Goal: Task Accomplishment & Management: Manage account settings

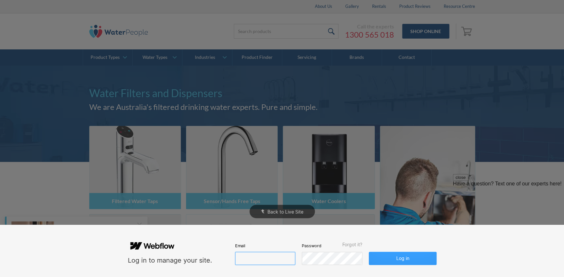
type input "[PERSON_NAME][EMAIL_ADDRESS][DOMAIN_NAME]"
click at [403, 262] on button "Log in" at bounding box center [401, 258] width 67 height 13
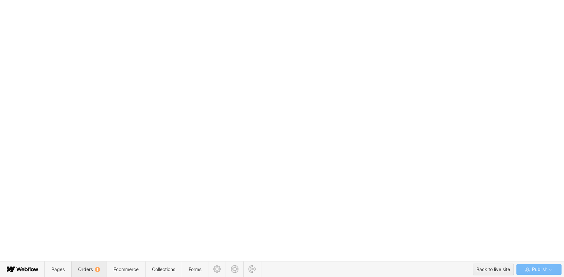
click at [95, 270] on div "1" at bounding box center [97, 269] width 5 height 5
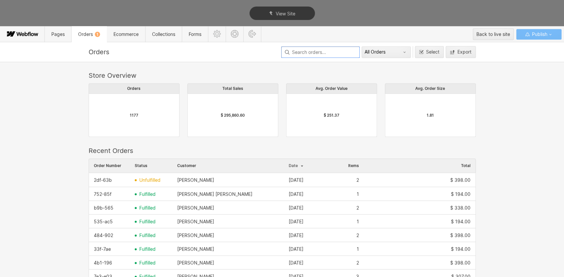
scroll to position [353, 382]
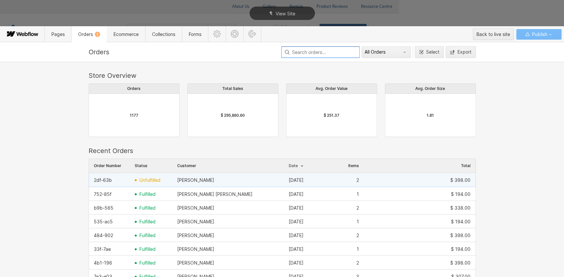
click at [149, 181] on span "unfulfilled" at bounding box center [149, 179] width 21 height 5
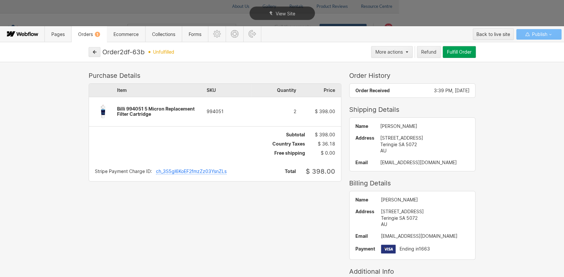
drag, startPoint x: 221, startPoint y: 111, endPoint x: 198, endPoint y: 112, distance: 23.5
click at [198, 112] on div "Item SKU Quantity Price Billi 994051 5 Micron Replacement Filter Cartridge 9940…" at bounding box center [215, 105] width 252 height 42
click at [94, 53] on icon "button" at bounding box center [94, 52] width 5 height 5
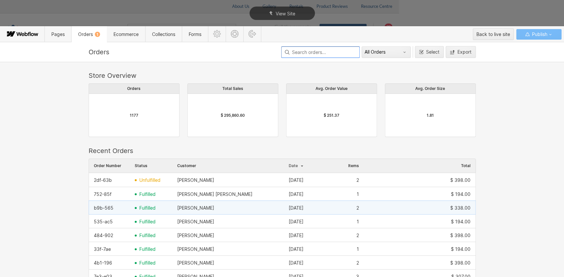
click at [145, 206] on span "fulfilled" at bounding box center [147, 207] width 16 height 5
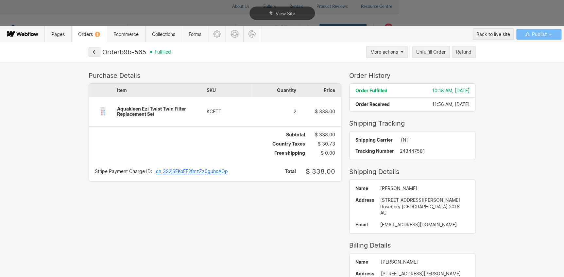
drag, startPoint x: 147, startPoint y: 52, endPoint x: 129, endPoint y: 52, distance: 18.6
click at [129, 52] on div "Order b9b-565" at bounding box center [124, 52] width 44 height 8
click at [531, 9] on div "View Site" at bounding box center [282, 13] width 564 height 26
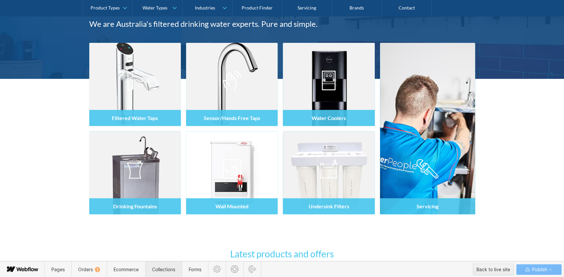
scroll to position [86, 0]
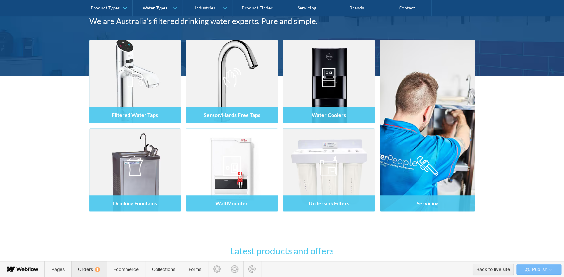
click at [91, 269] on span "Orders 1" at bounding box center [89, 269] width 22 height 6
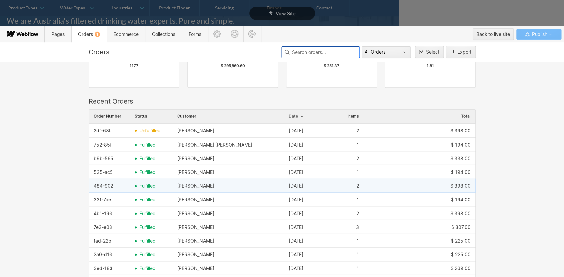
scroll to position [59, 0]
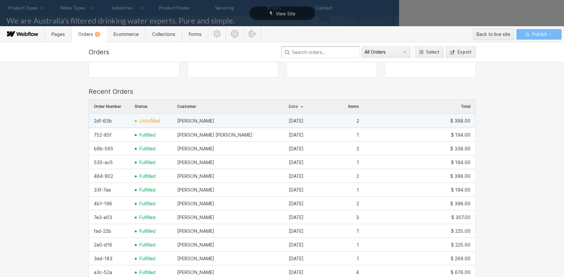
click at [180, 121] on div "[PERSON_NAME]" at bounding box center [195, 120] width 37 height 5
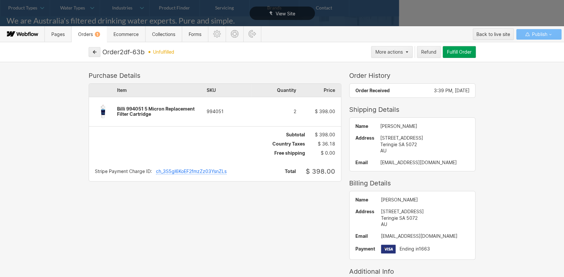
scroll to position [0, 0]
click at [93, 52] on icon "button" at bounding box center [94, 52] width 5 height 5
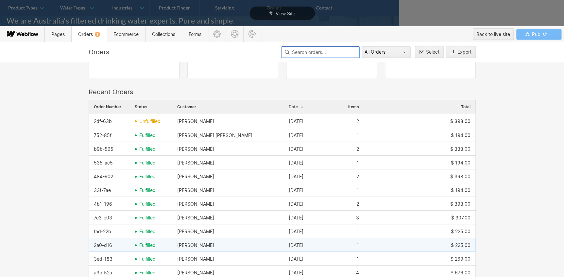
scroll to position [59, 0]
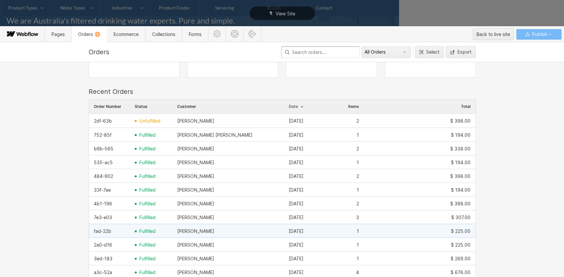
click at [141, 228] on span "fulfilled" at bounding box center [147, 230] width 16 height 5
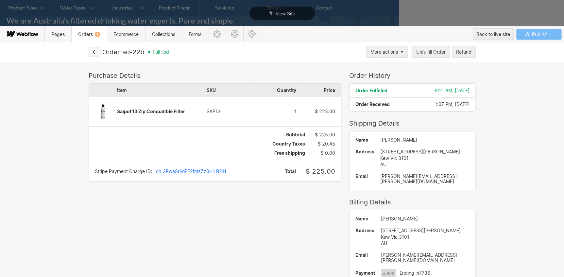
click at [95, 53] on icon "button" at bounding box center [94, 52] width 5 height 5
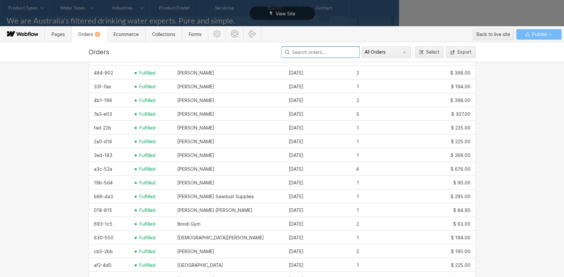
scroll to position [178, 0]
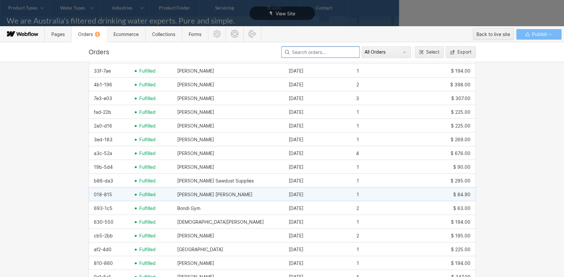
click at [141, 196] on span "fulfilled" at bounding box center [147, 194] width 16 height 5
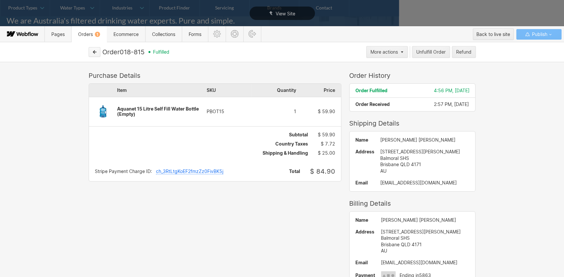
click at [94, 53] on icon "button" at bounding box center [94, 51] width 3 height 3
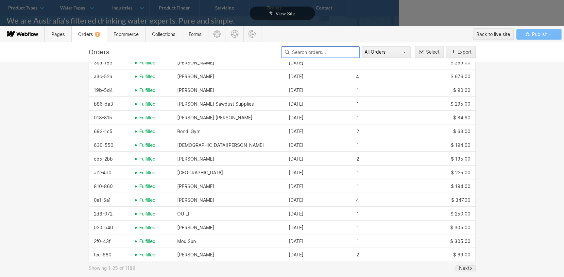
scroll to position [255, 0]
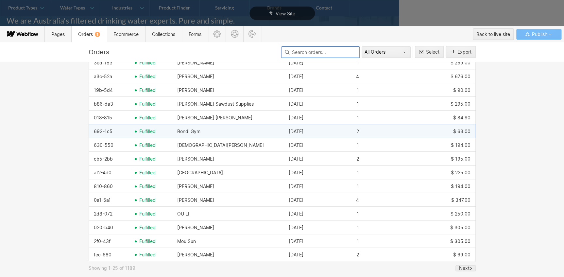
click at [149, 130] on span "fulfilled" at bounding box center [147, 131] width 16 height 5
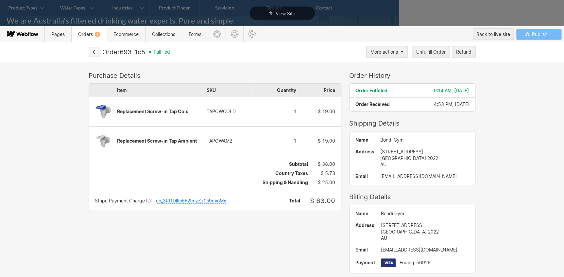
click at [91, 50] on button "button" at bounding box center [95, 52] width 12 height 10
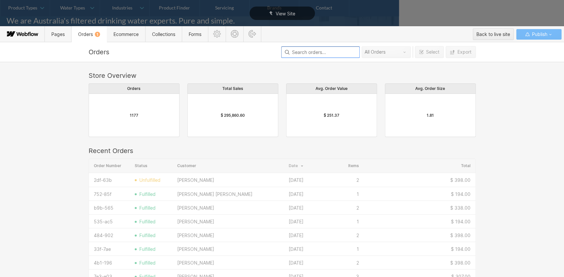
scroll to position [353, 382]
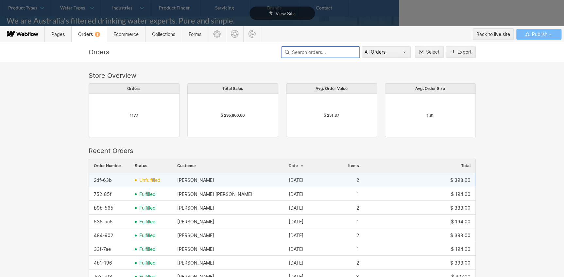
click at [147, 177] on span "unfulfilled" at bounding box center [149, 179] width 21 height 5
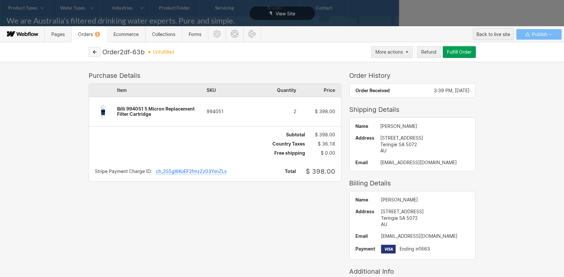
click at [92, 52] on icon "button" at bounding box center [94, 52] width 5 height 5
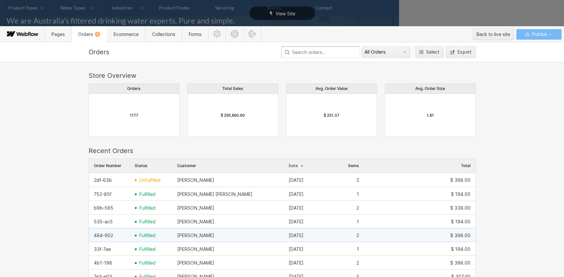
click at [147, 235] on span "fulfilled" at bounding box center [147, 235] width 16 height 5
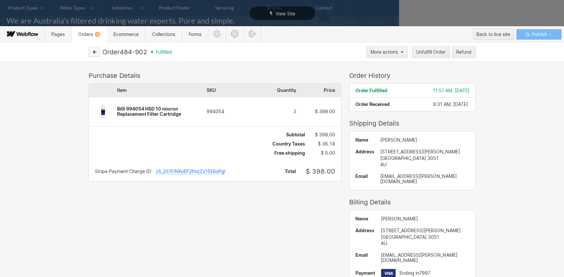
click at [94, 50] on icon "button" at bounding box center [94, 51] width 3 height 3
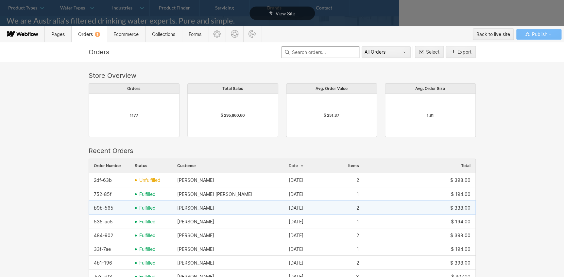
click at [144, 210] on div "fulfilled" at bounding box center [151, 208] width 42 height 10
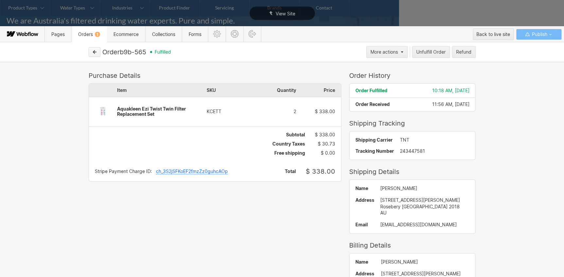
click at [98, 49] on button "button" at bounding box center [95, 52] width 12 height 10
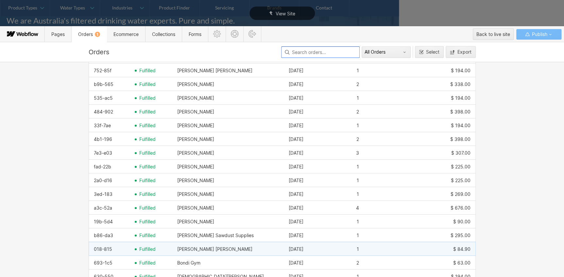
scroll to position [134, 0]
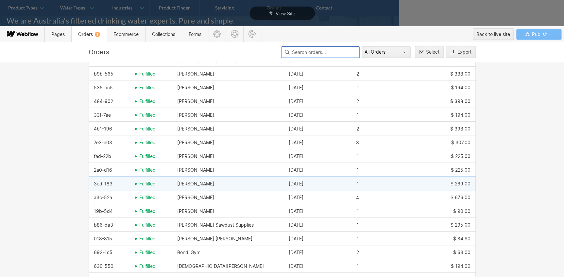
click at [141, 183] on span "fulfilled" at bounding box center [147, 183] width 16 height 5
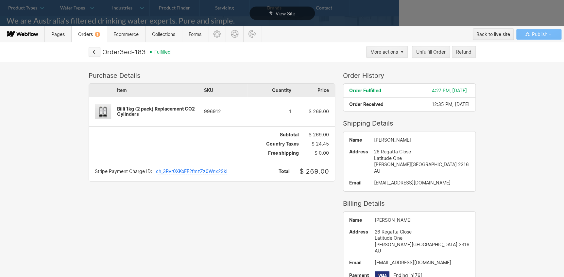
click at [95, 55] on button "button" at bounding box center [95, 52] width 12 height 10
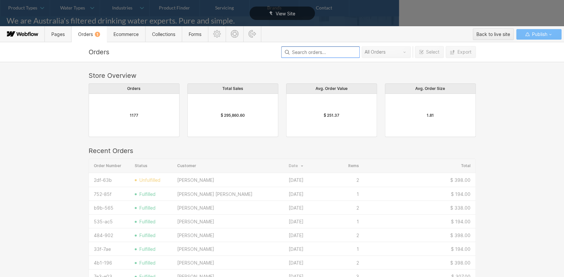
scroll to position [353, 382]
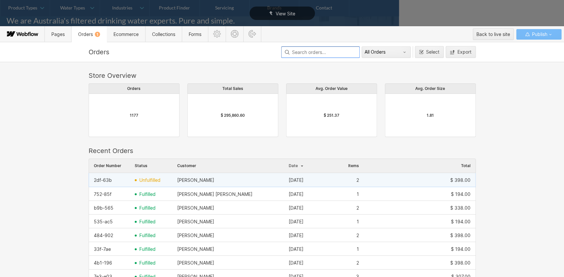
click at [152, 179] on span "unfulfilled" at bounding box center [149, 179] width 21 height 5
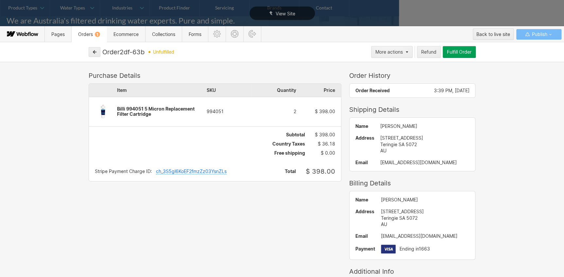
click at [468, 49] on div "Fulfill Order" at bounding box center [459, 51] width 25 height 5
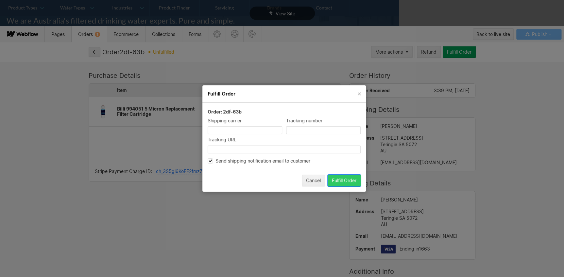
click at [345, 178] on div "Fulfill Order" at bounding box center [344, 180] width 25 height 5
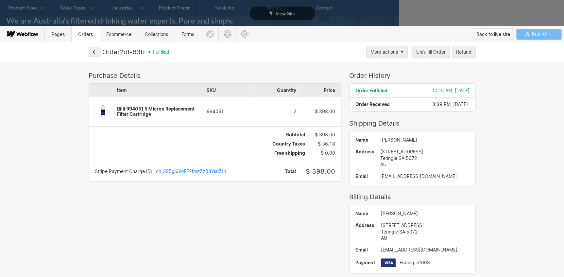
click at [493, 33] on div "Back to live site" at bounding box center [493, 34] width 34 height 10
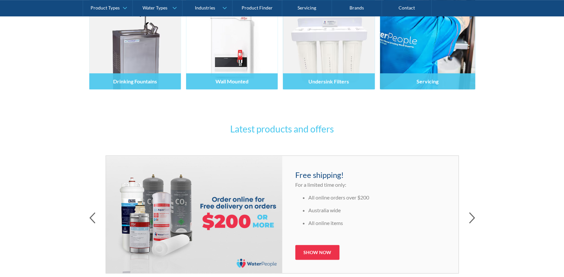
scroll to position [296, 0]
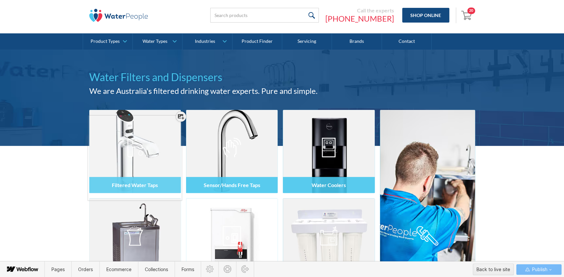
scroll to position [56, 0]
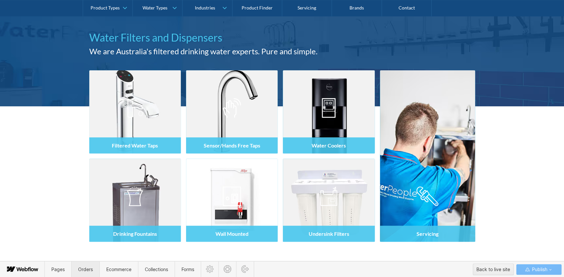
click at [85, 267] on span "Orders" at bounding box center [85, 269] width 15 height 6
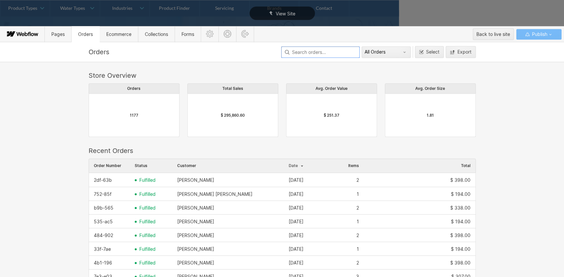
scroll to position [353, 382]
